Goal: Task Accomplishment & Management: Manage account settings

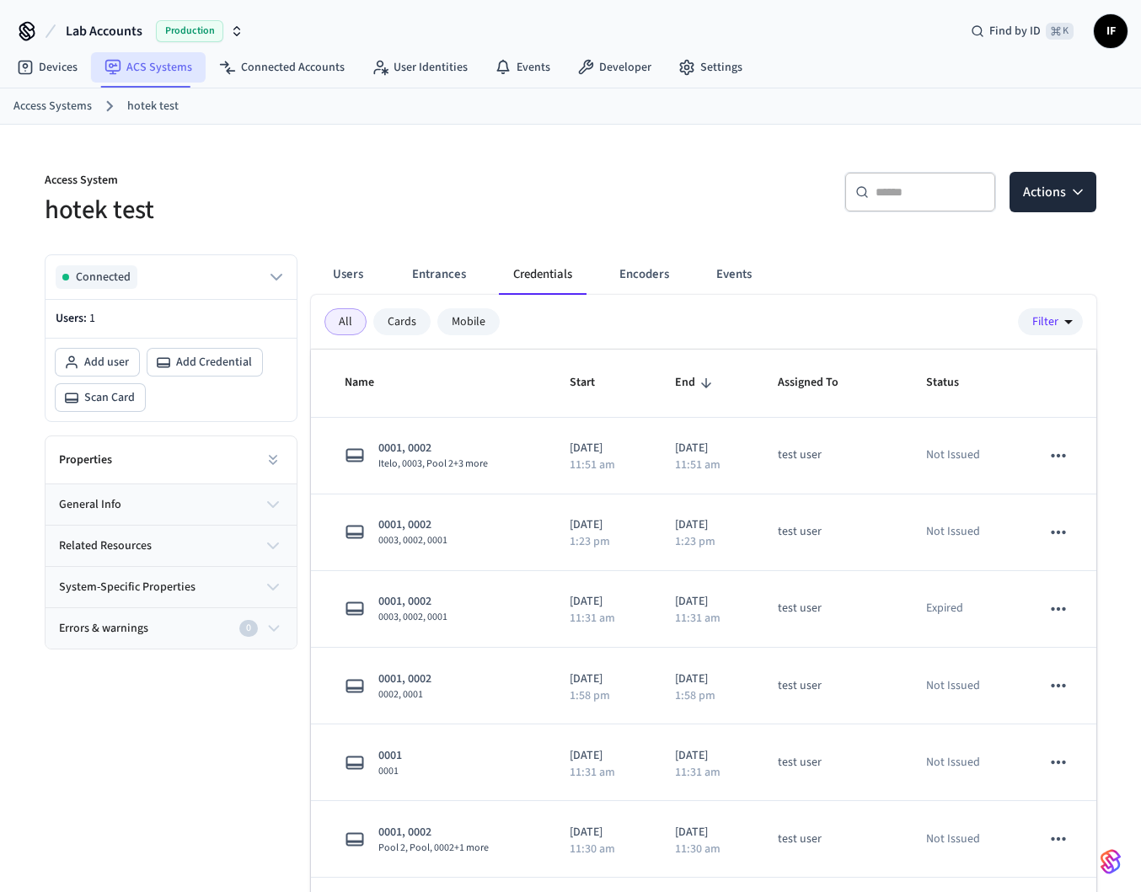
click at [160, 74] on link "ACS Systems" at bounding box center [148, 67] width 115 height 30
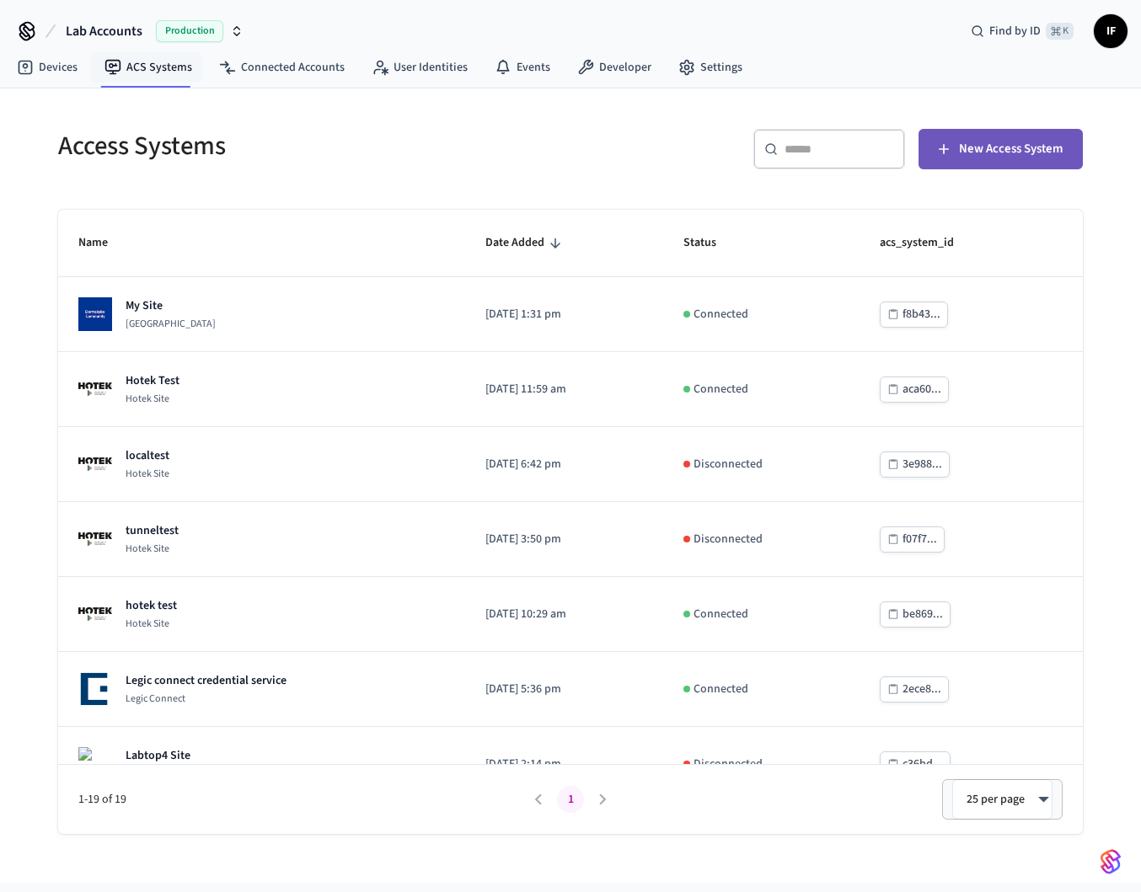
click at [992, 160] on button "New Access System" at bounding box center [1000, 149] width 164 height 40
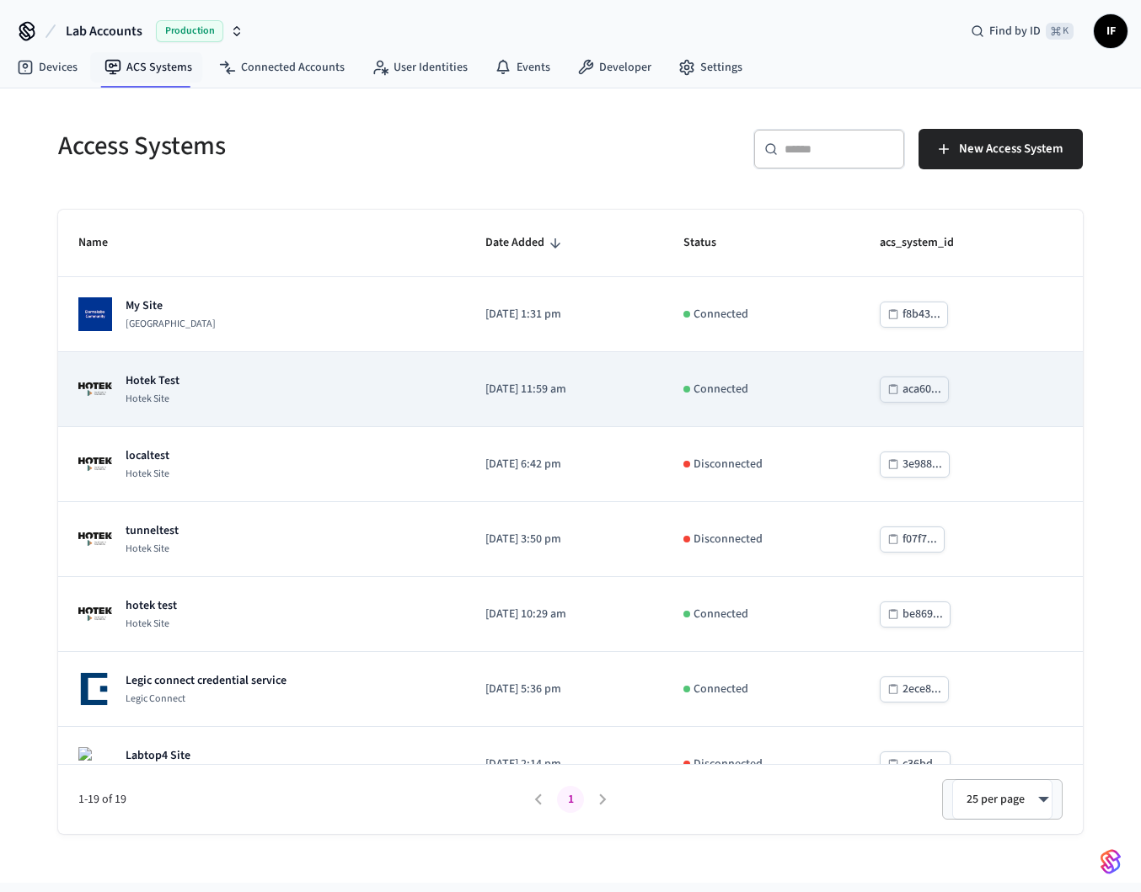
click at [255, 392] on div "Hotek Test Hotek Site" at bounding box center [261, 389] width 366 height 34
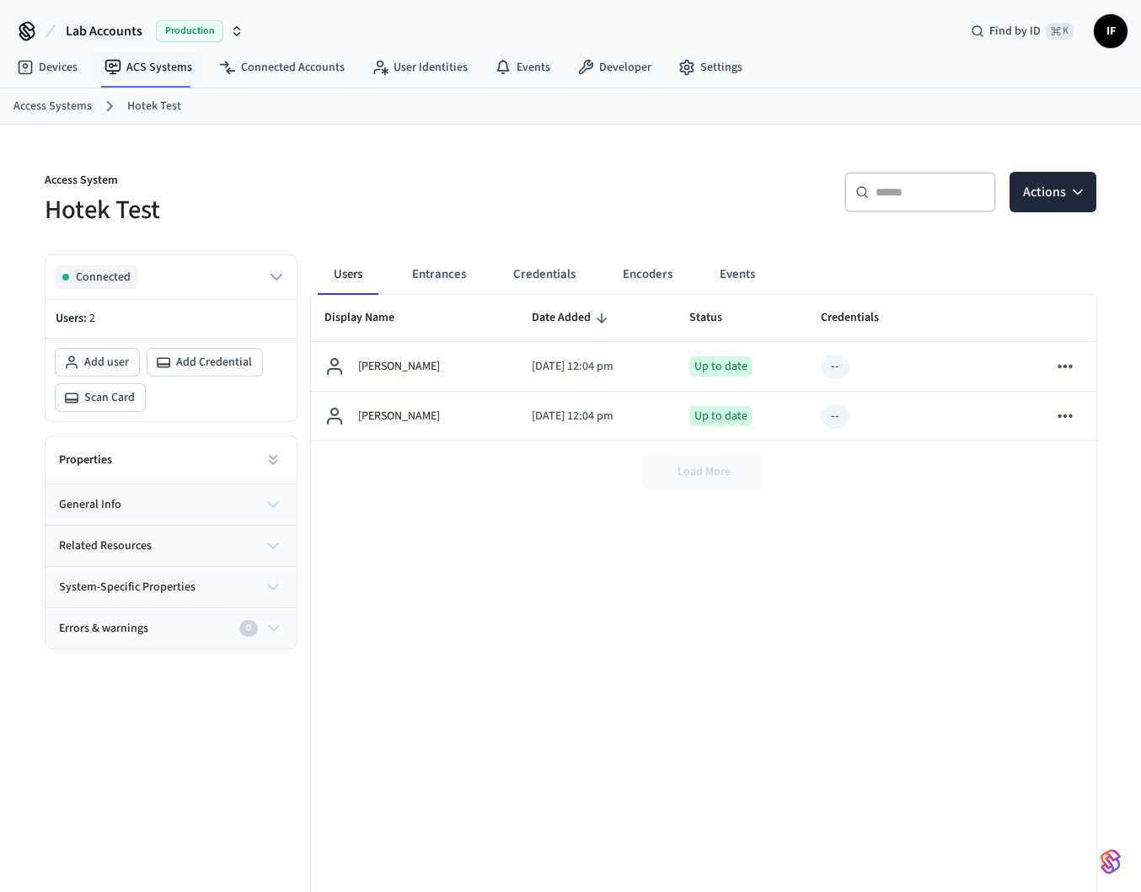
click at [275, 489] on button "general info" at bounding box center [170, 504] width 251 height 40
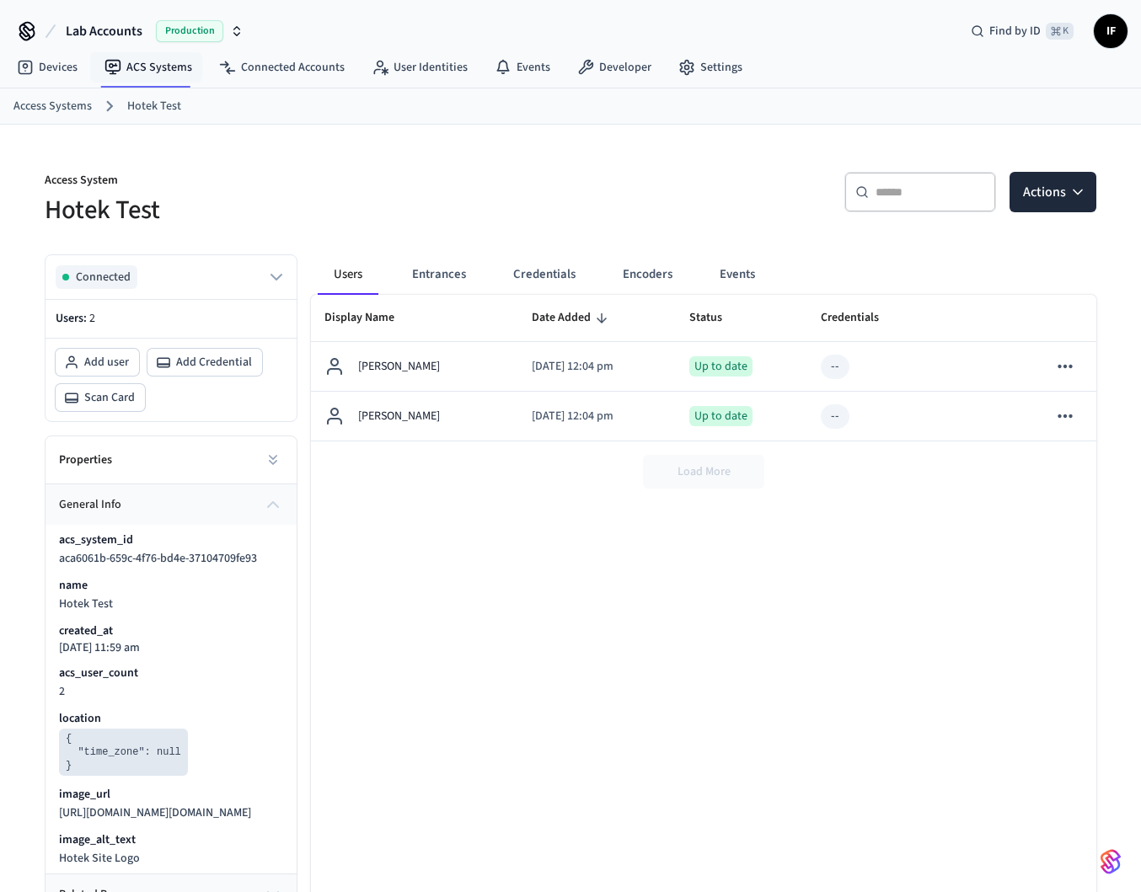
click at [42, 601] on div "Connected Users: 2 Add user Add Credential Scan Card Properties general info ac…" at bounding box center [164, 619] width 266 height 757
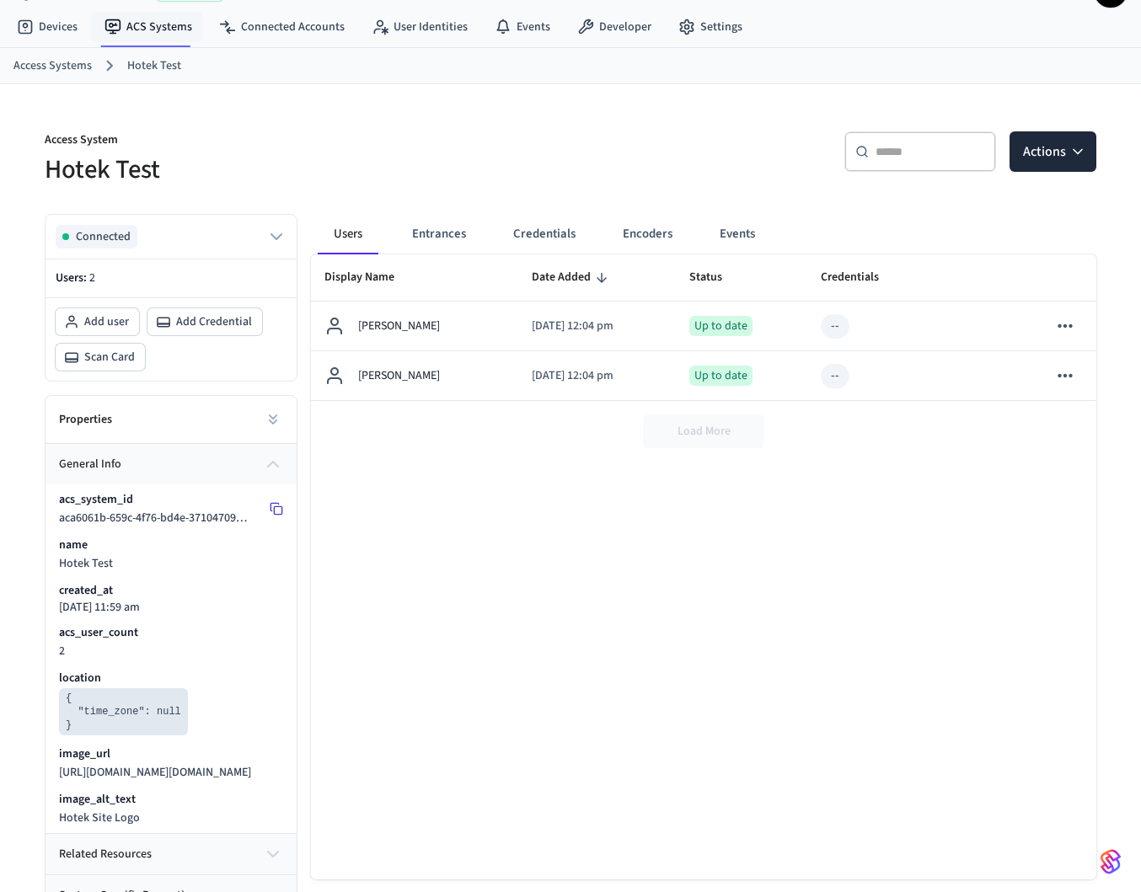
click at [284, 511] on button at bounding box center [276, 508] width 27 height 27
